Goal: Check status: Check status

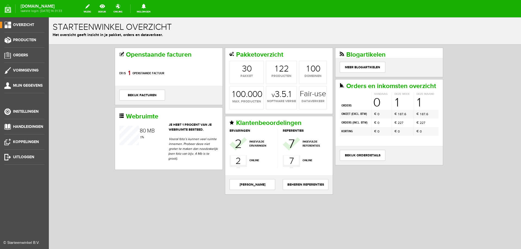
click at [18, 51] on ul "Overzicht Producten Orders Vormgeving Mijn gegevens Instellingen Handleidingen …" at bounding box center [24, 141] width 49 height 249
click at [27, 55] on span "Orders" at bounding box center [20, 55] width 15 height 5
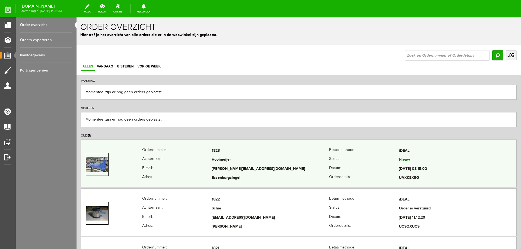
click at [136, 159] on td at bounding box center [111, 164] width 61 height 36
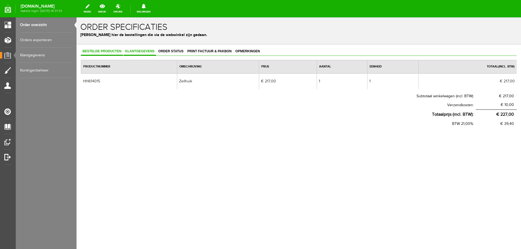
click at [142, 52] on span "Klantgegevens" at bounding box center [139, 51] width 33 height 4
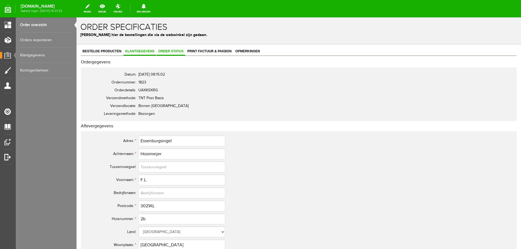
click at [167, 52] on span "Order status" at bounding box center [170, 51] width 28 height 4
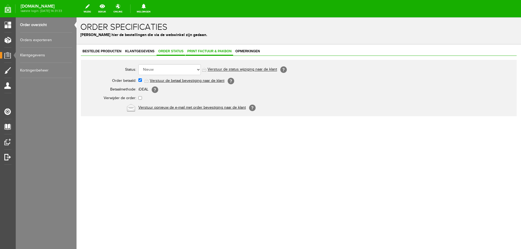
click at [213, 52] on span "Print factuur & pakbon" at bounding box center [208, 51] width 47 height 4
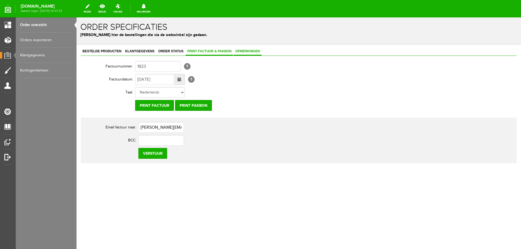
click at [251, 53] on span "Opmerkingen" at bounding box center [247, 51] width 28 height 4
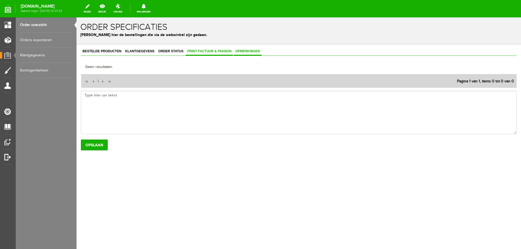
click at [217, 50] on span "Print factuur & pakbon" at bounding box center [208, 51] width 47 height 4
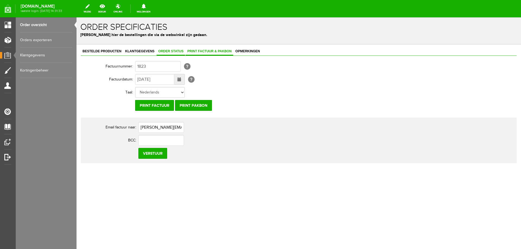
click at [172, 49] on span "Order status" at bounding box center [170, 51] width 28 height 4
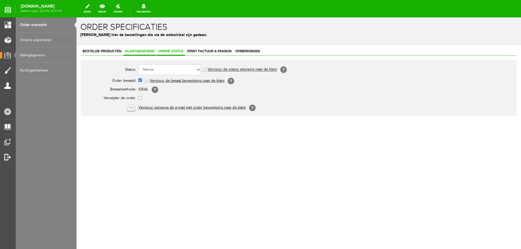
click at [148, 49] on span "Klantgegevens" at bounding box center [139, 51] width 33 height 4
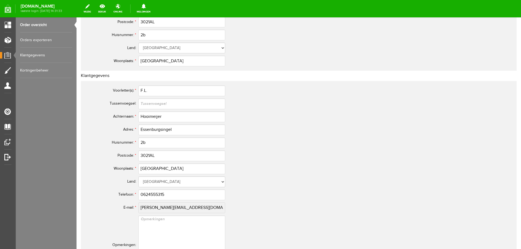
scroll to position [190, 0]
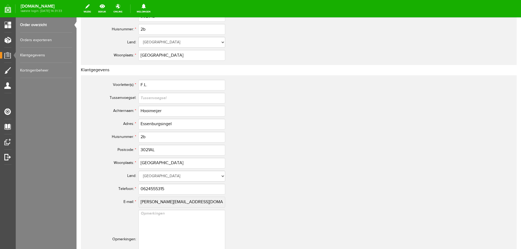
click at [134, 203] on tr "E-mail: * [PERSON_NAME][EMAIL_ADDRESS][DOMAIN_NAME]" at bounding box center [214, 202] width 260 height 13
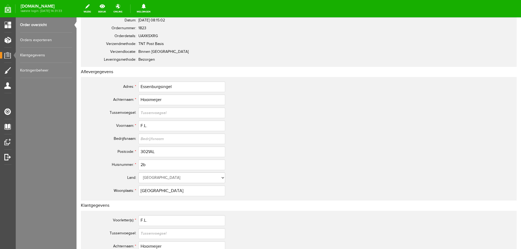
scroll to position [0, 0]
